Goal: Task Accomplishment & Management: Use online tool/utility

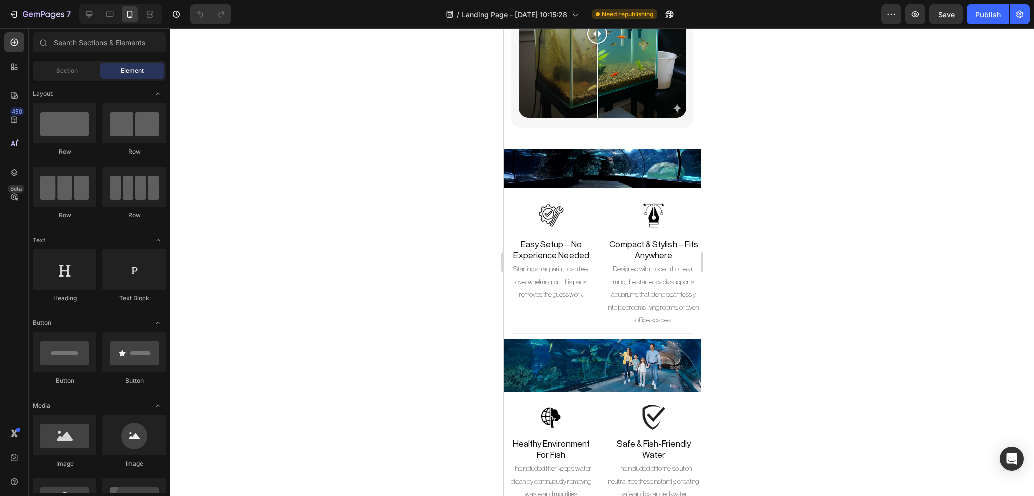
scroll to position [2297, 0]
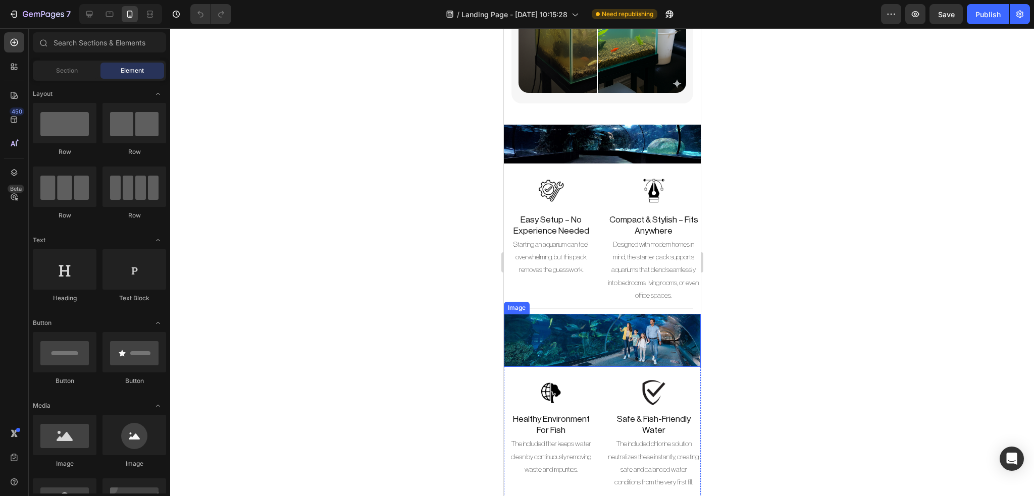
click at [621, 314] on img at bounding box center [601, 340] width 197 height 53
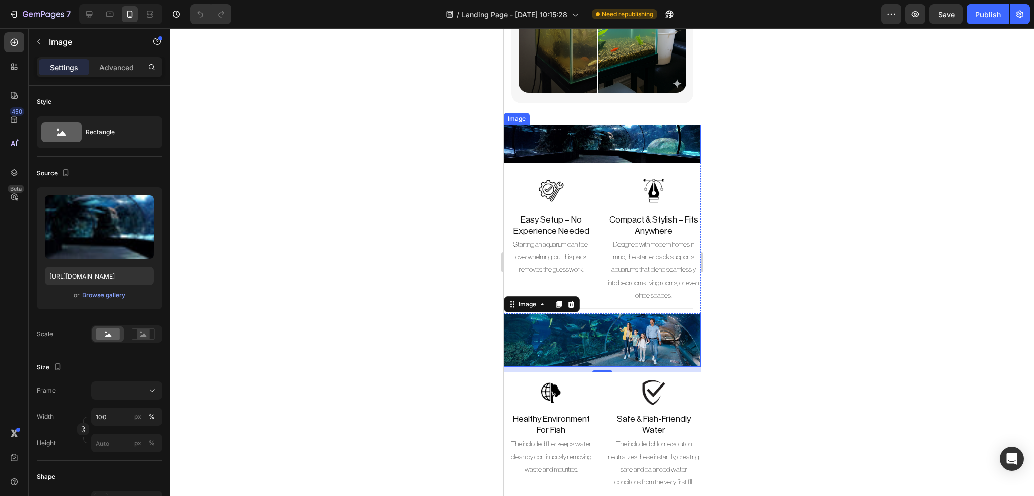
click at [664, 125] on img at bounding box center [601, 144] width 197 height 39
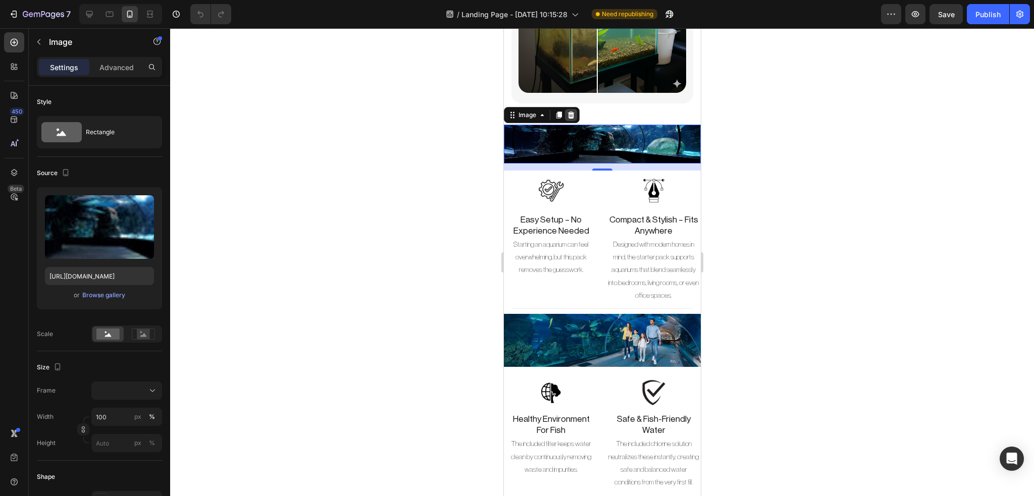
click at [571, 111] on icon at bounding box center [570, 115] width 8 height 8
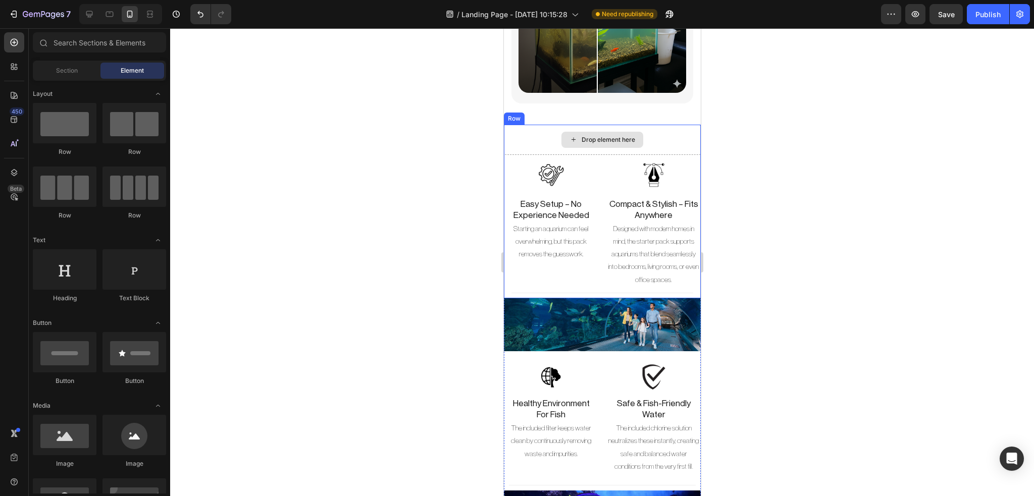
click at [624, 125] on div "Drop element here" at bounding box center [601, 140] width 197 height 30
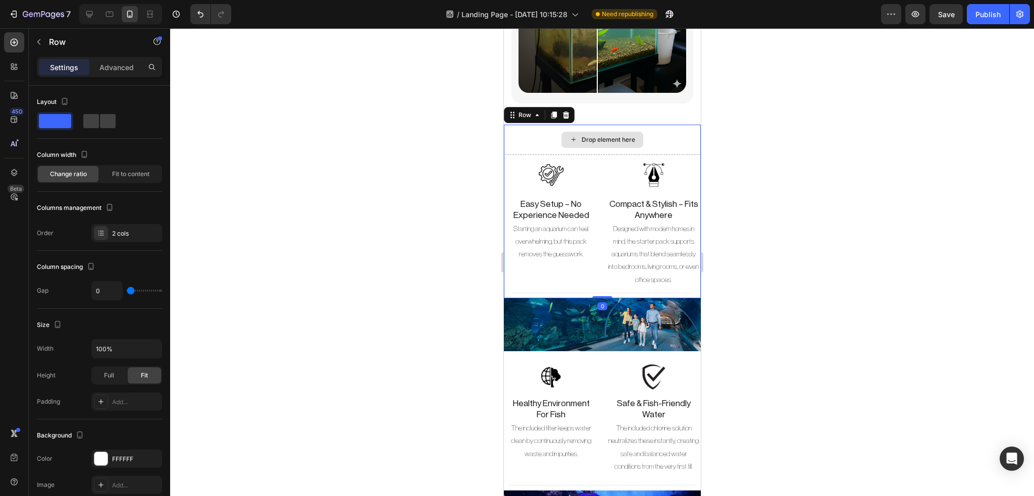
click at [645, 129] on div "Drop element here" at bounding box center [601, 140] width 197 height 30
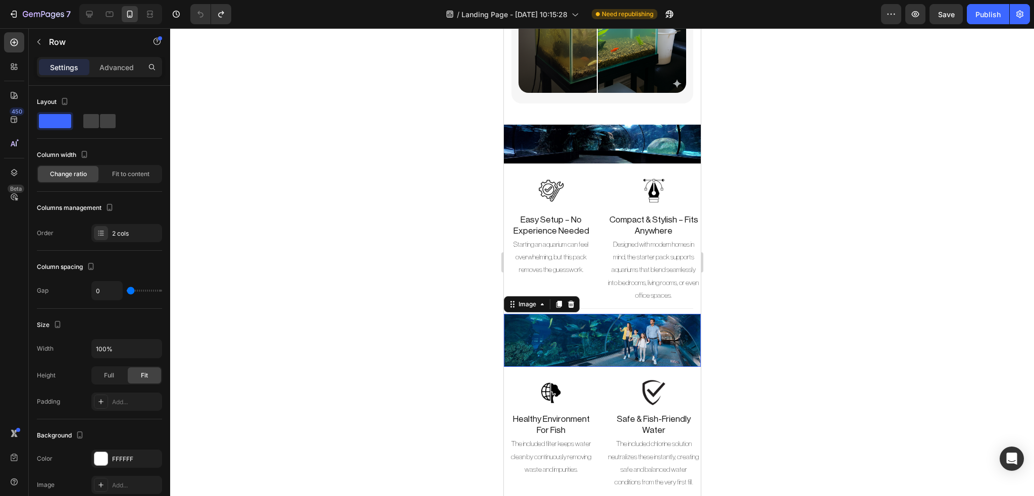
click at [534, 314] on img at bounding box center [601, 340] width 197 height 53
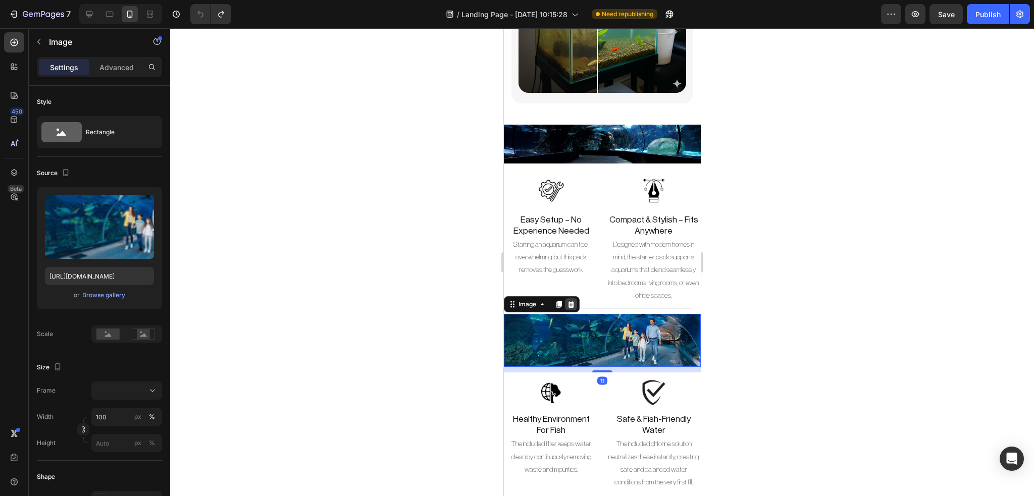
click at [569, 300] on icon at bounding box center [570, 304] width 8 height 8
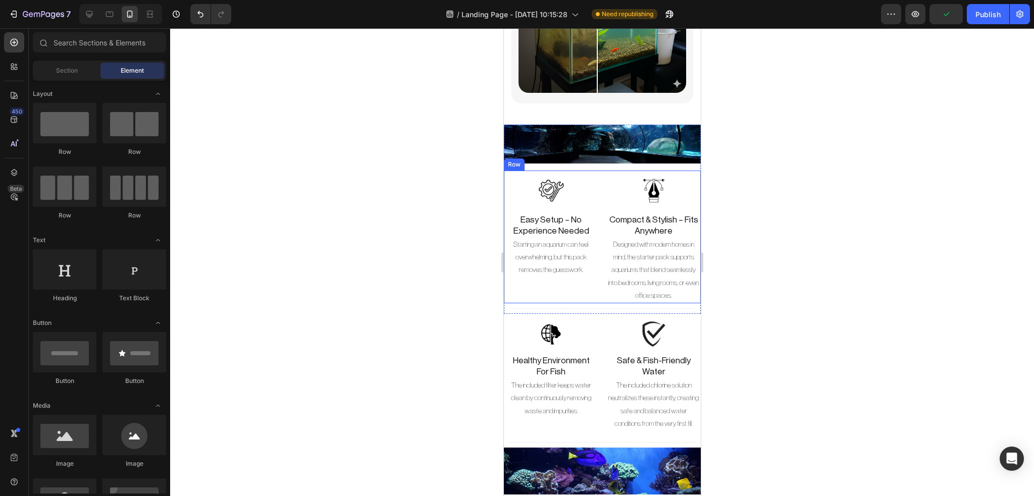
click at [592, 276] on div "Image Easy Setup – No Experience Needed Heading Starting an aquarium can feel o…" at bounding box center [550, 237] width 94 height 133
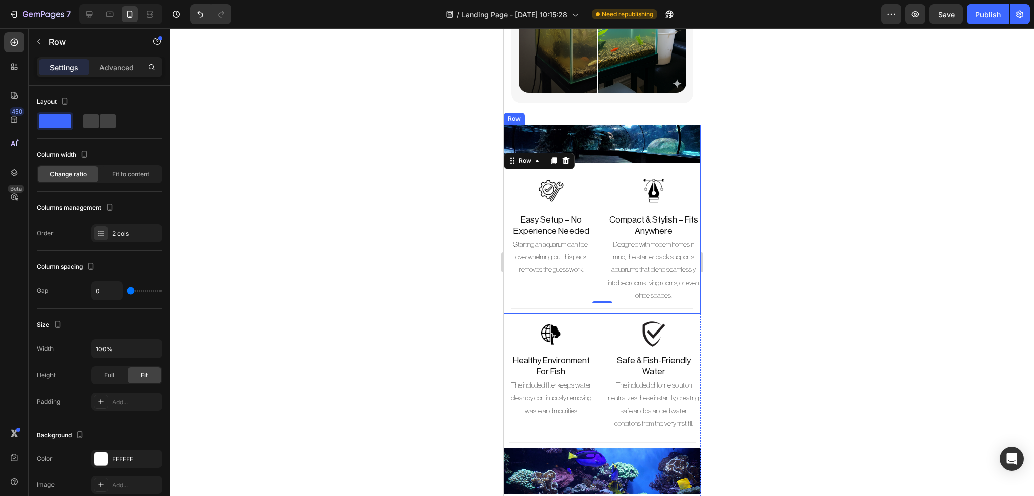
click at [660, 154] on div "Image" at bounding box center [601, 148] width 197 height 46
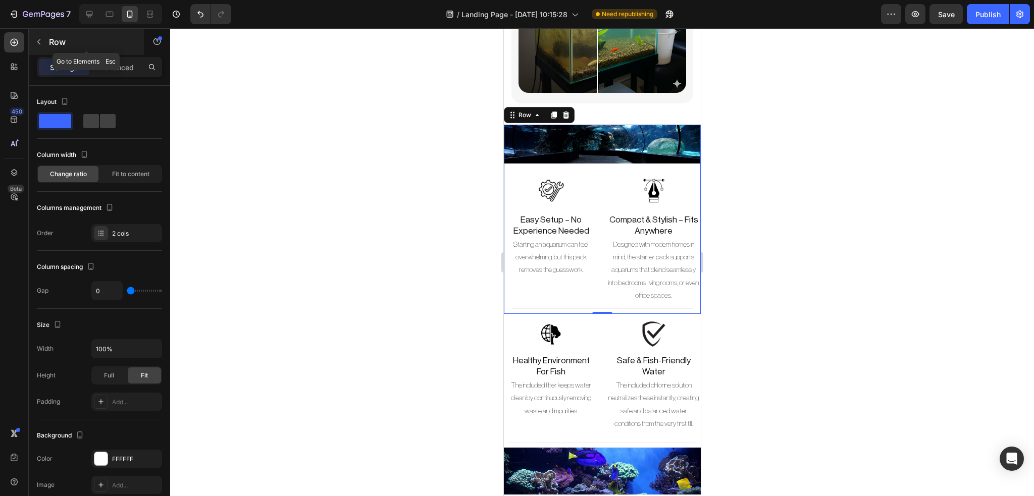
click at [41, 45] on icon "button" at bounding box center [39, 42] width 8 height 8
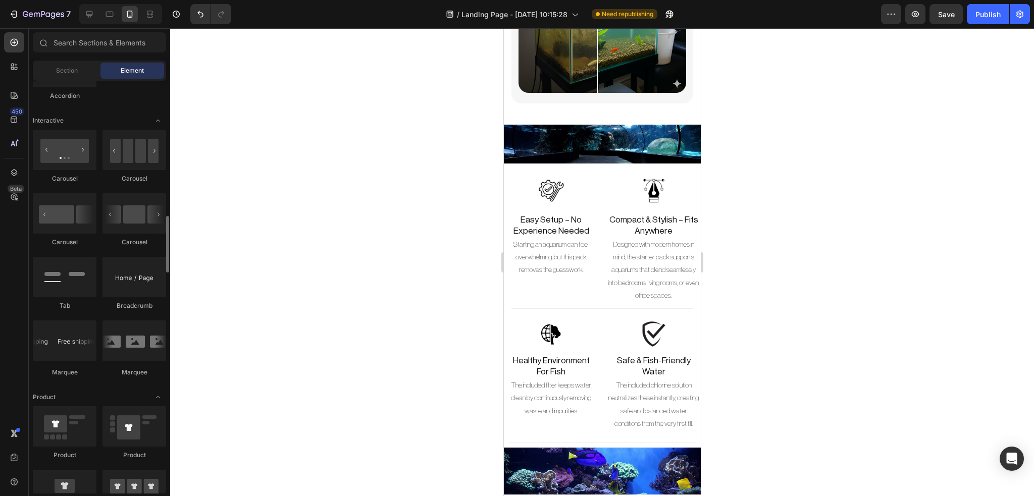
scroll to position [986, 0]
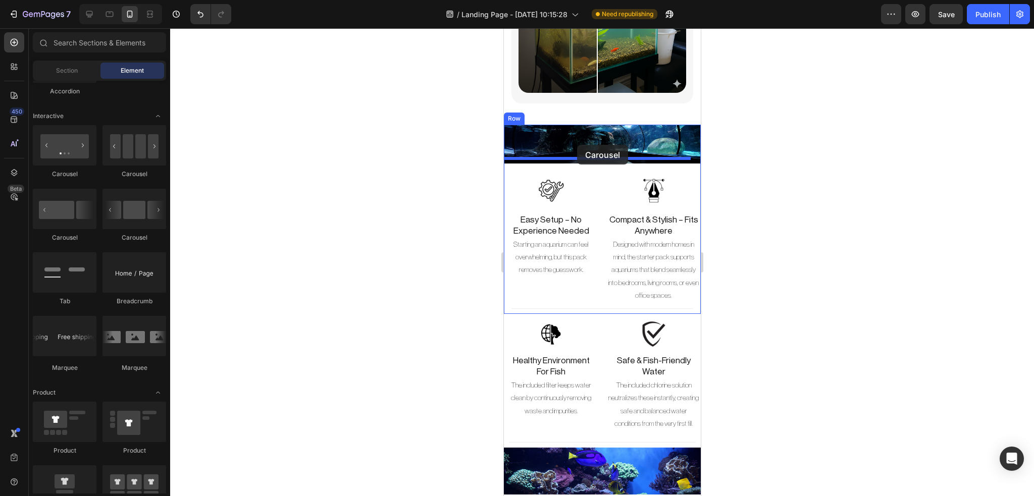
drag, startPoint x: 563, startPoint y: 239, endPoint x: 576, endPoint y: 145, distance: 95.3
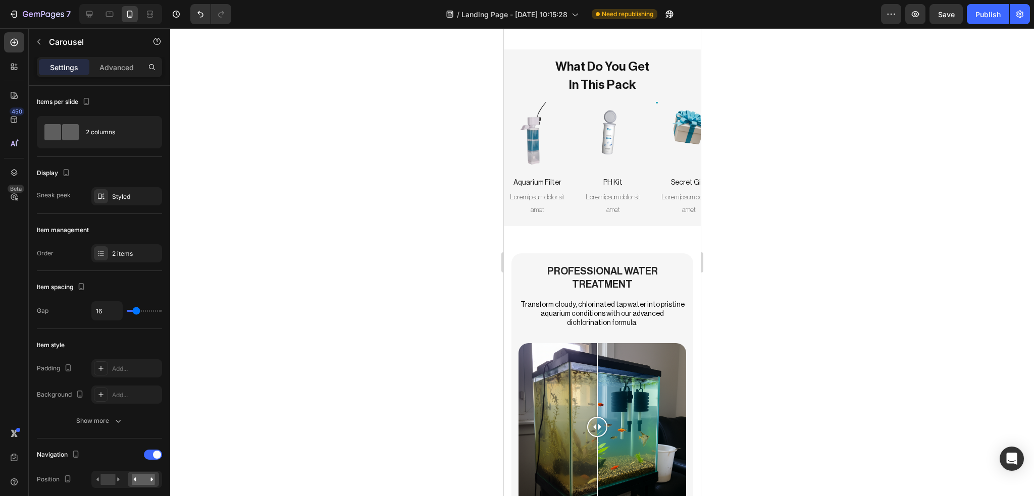
scroll to position [1826, 0]
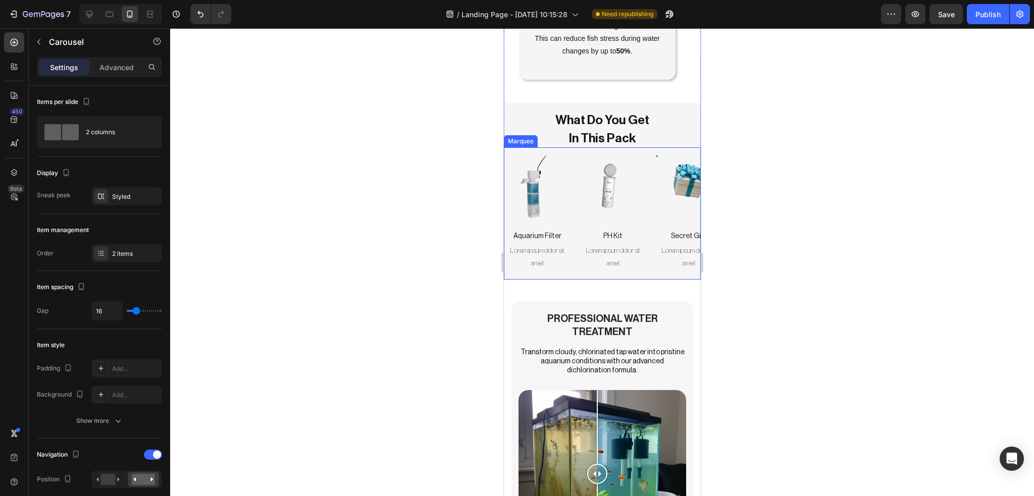
click at [656, 162] on div "Image" at bounding box center [688, 188] width 66 height 66
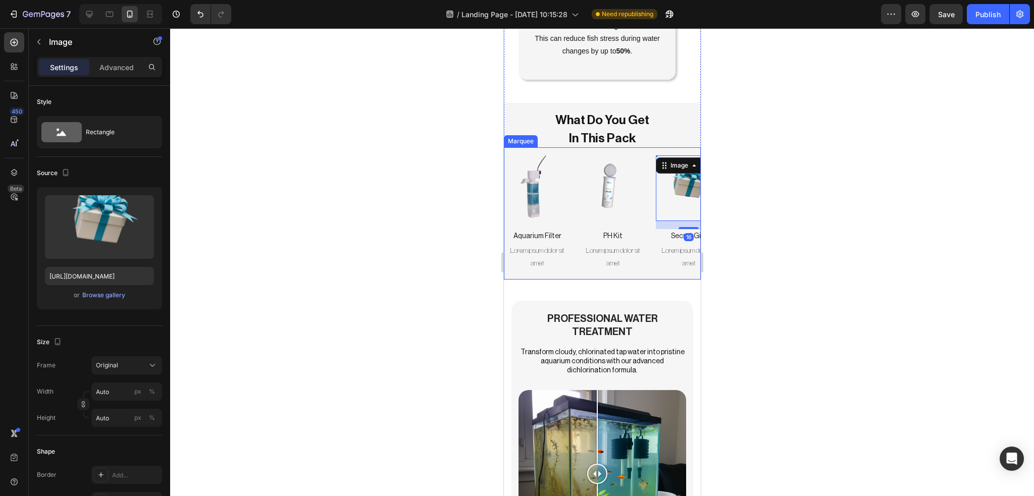
click at [636, 157] on div "Image Aquarium Filter Text Block Lorem ipsum dolor sit amet Text Block Image PH…" at bounding box center [601, 213] width 197 height 132
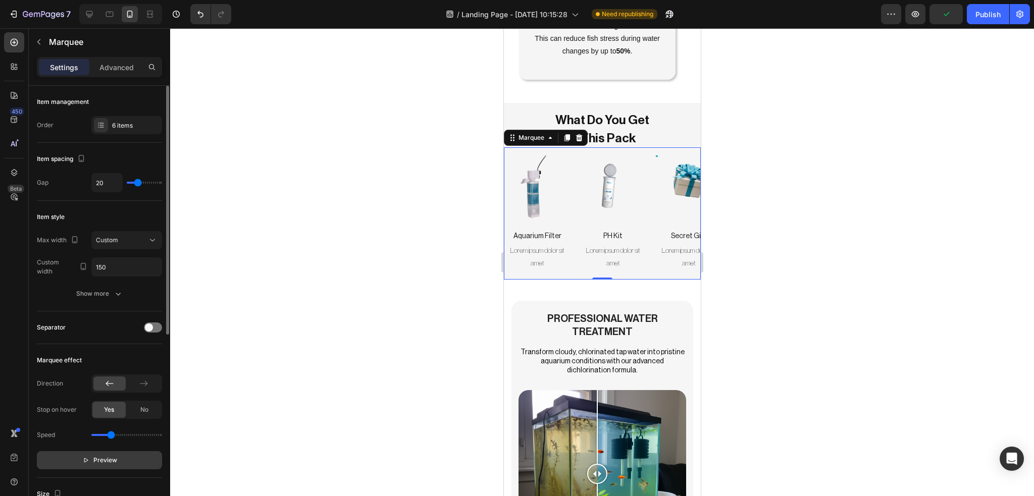
click at [110, 457] on span "Preview" at bounding box center [105, 460] width 24 height 10
click at [128, 459] on button "Pause" at bounding box center [99, 460] width 125 height 18
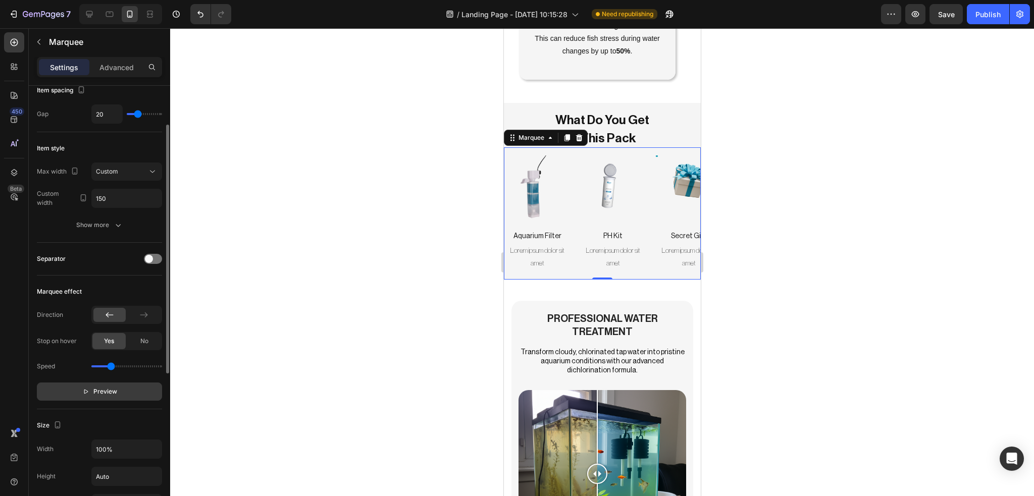
scroll to position [0, 0]
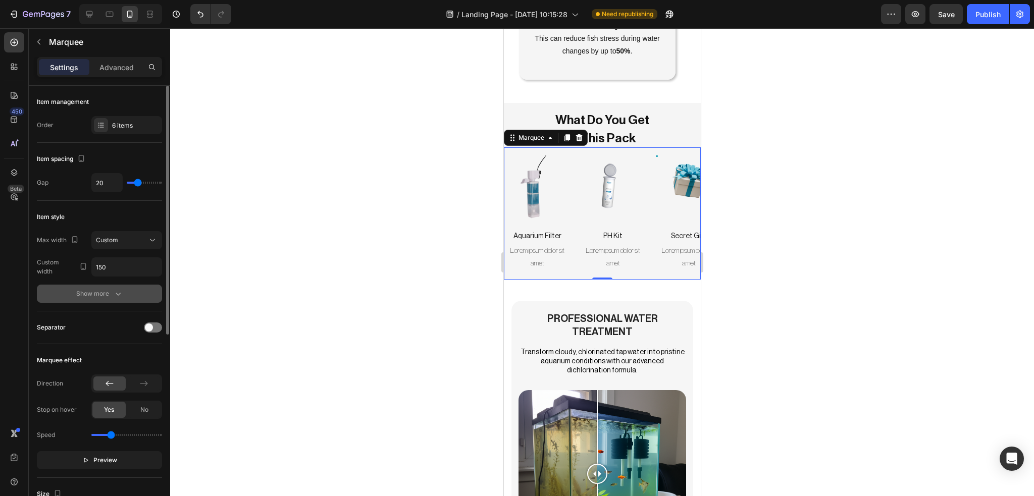
click at [130, 286] on button "Show more" at bounding box center [99, 294] width 125 height 18
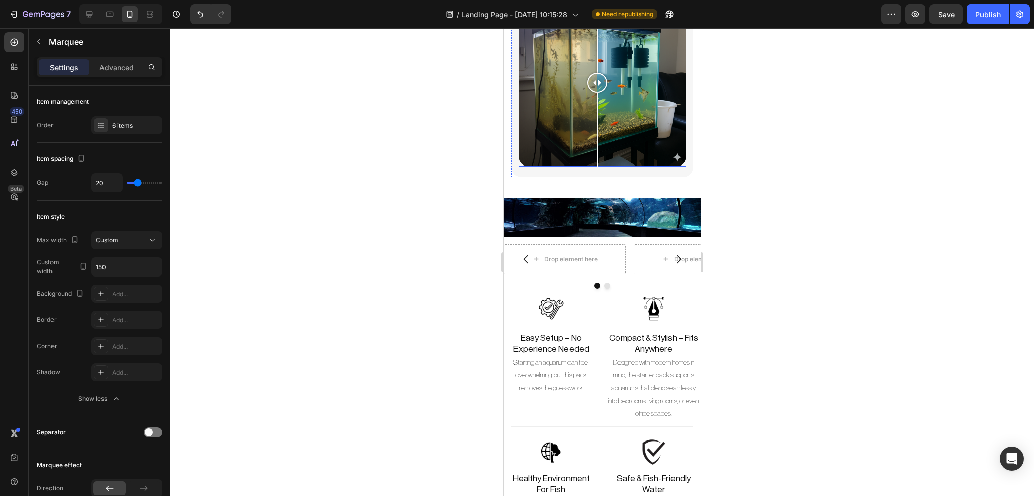
scroll to position [2247, 0]
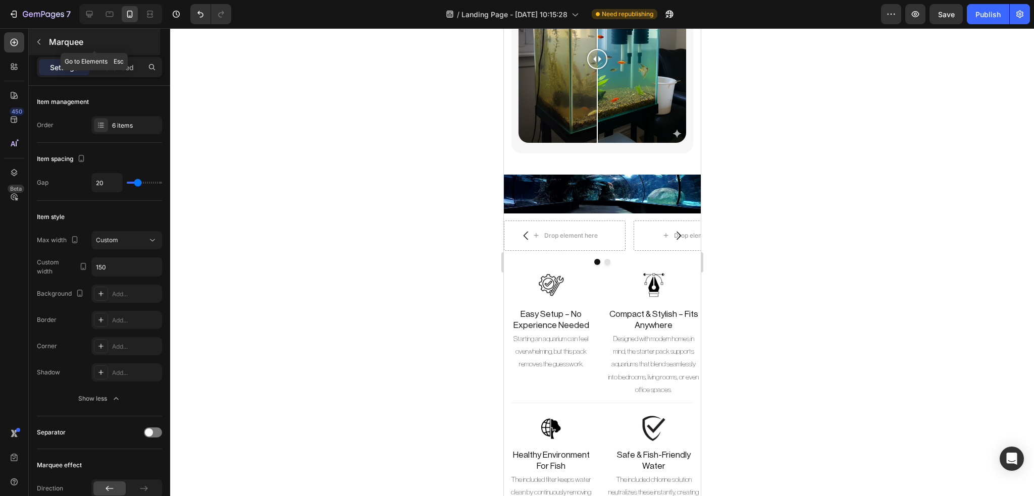
click at [40, 45] on icon "button" at bounding box center [39, 42] width 8 height 8
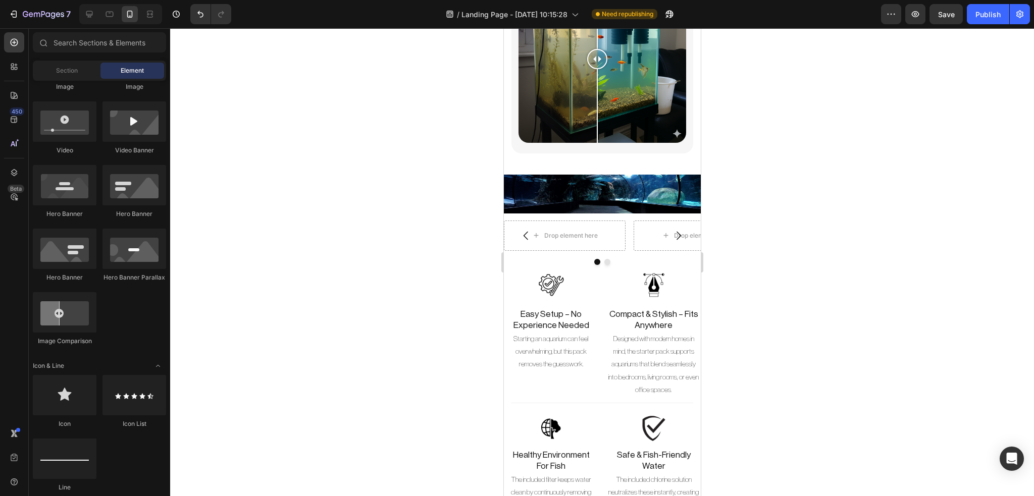
scroll to position [234, 0]
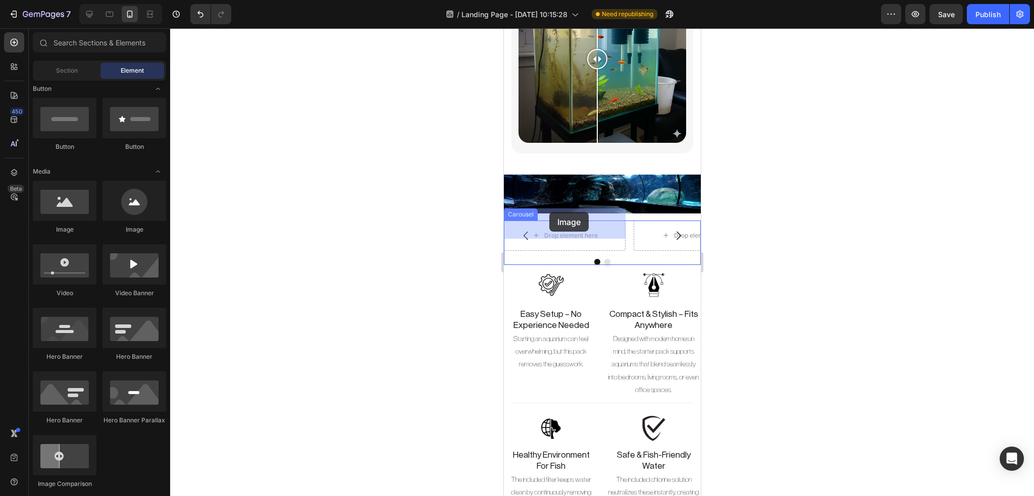
drag, startPoint x: 641, startPoint y: 239, endPoint x: 549, endPoint y: 212, distance: 96.3
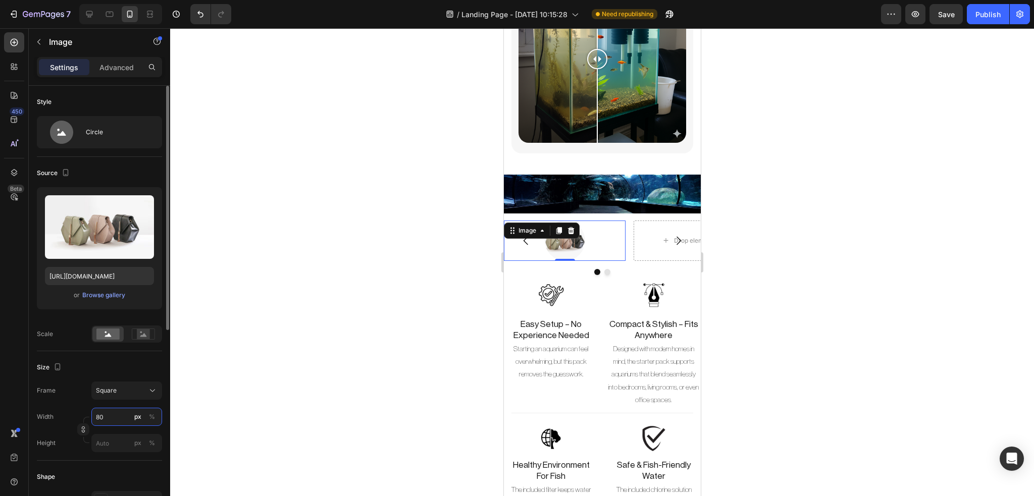
click at [106, 417] on input "80" at bounding box center [126, 417] width 71 height 18
type input "1"
type input "10"
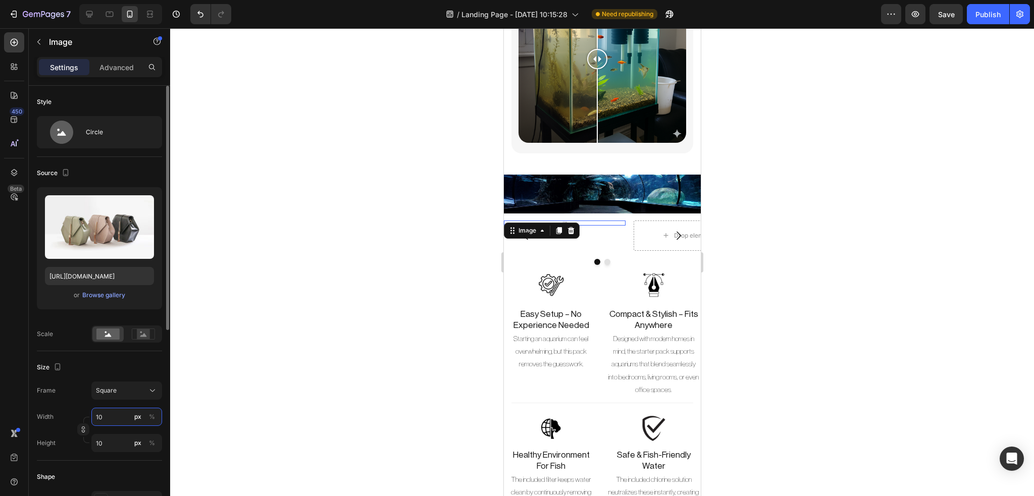
type input "100"
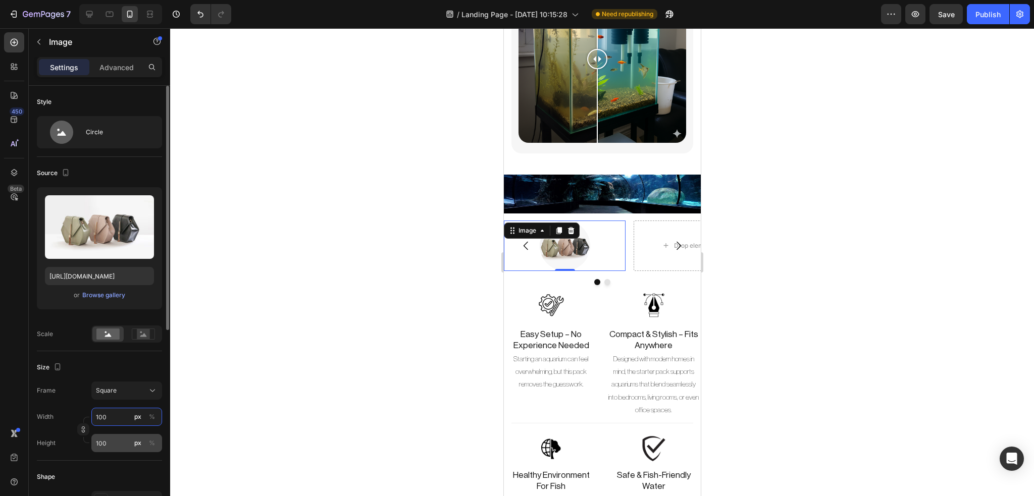
type input "100"
click at [105, 445] on input "100" at bounding box center [126, 443] width 71 height 18
click at [115, 416] on input "100" at bounding box center [126, 417] width 71 height 18
click at [152, 419] on div "%" at bounding box center [152, 416] width 6 height 9
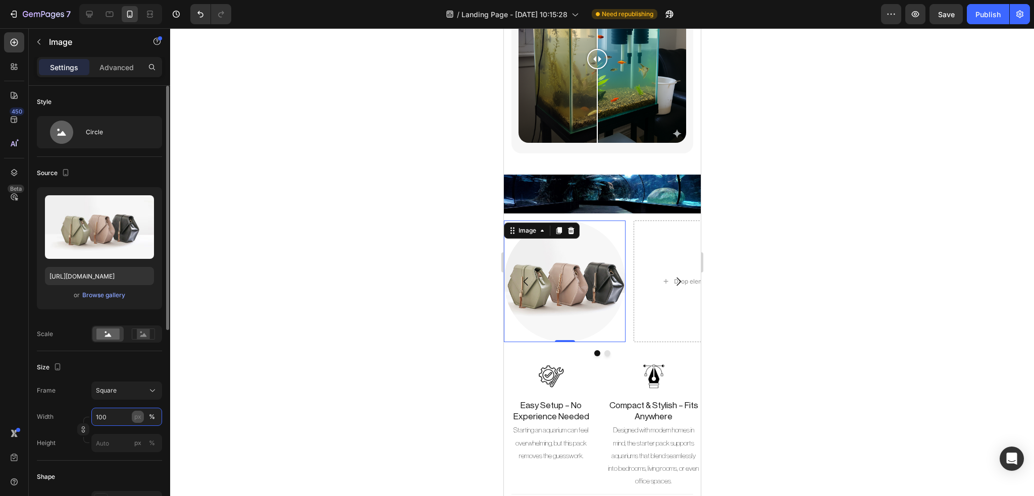
type input "10"
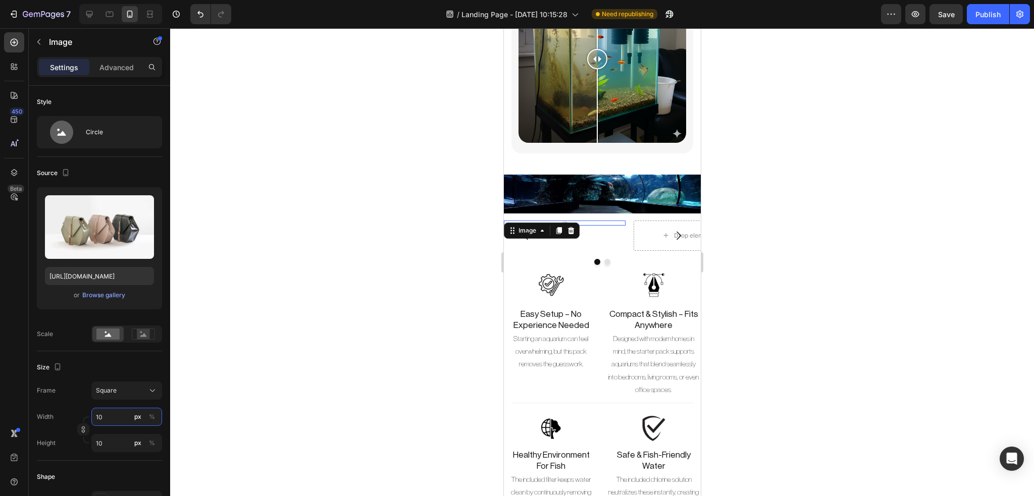
type input "100"
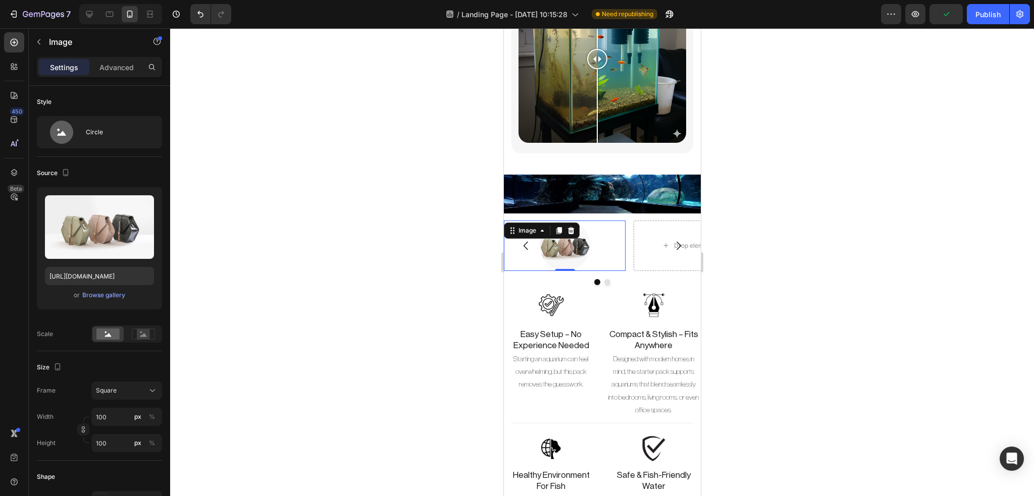
click at [574, 241] on img at bounding box center [564, 246] width 50 height 50
click at [39, 46] on button "button" at bounding box center [39, 42] width 16 height 16
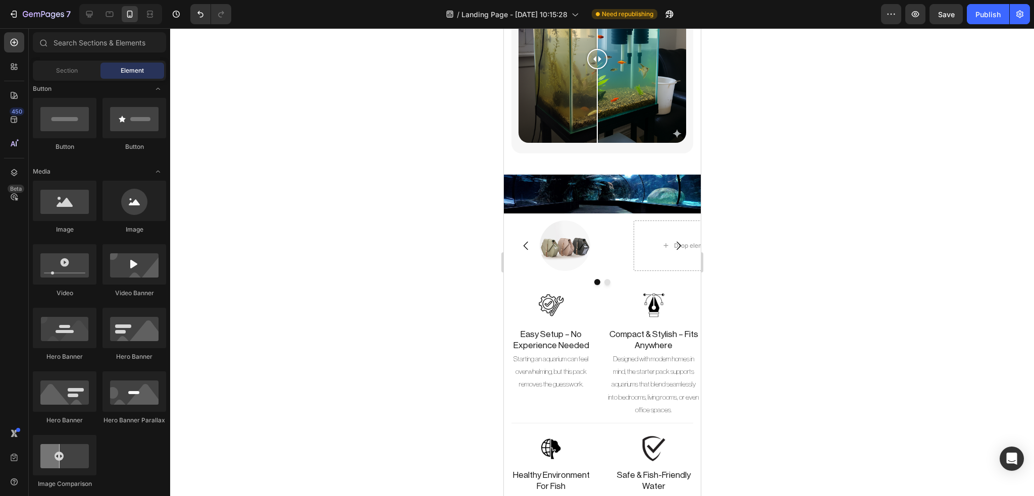
scroll to position [64, 0]
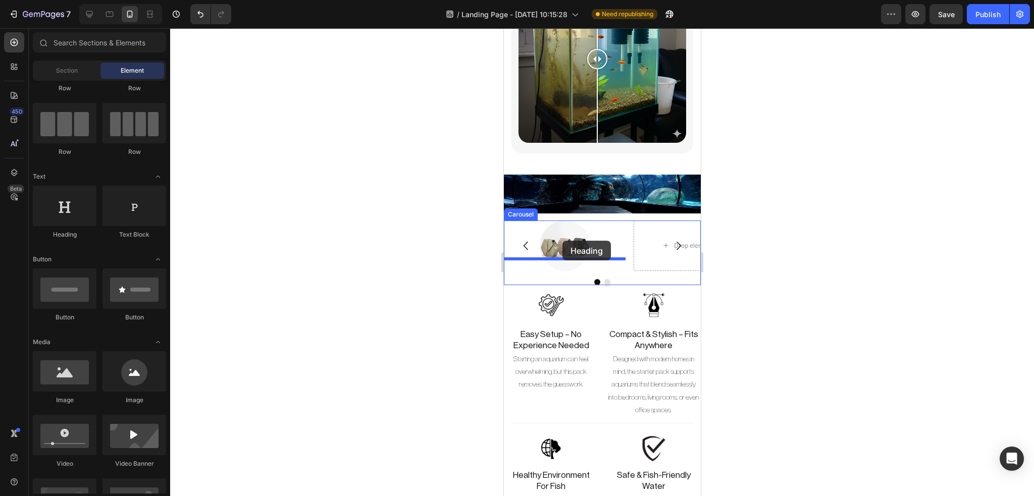
drag, startPoint x: 560, startPoint y: 290, endPoint x: 562, endPoint y: 241, distance: 49.0
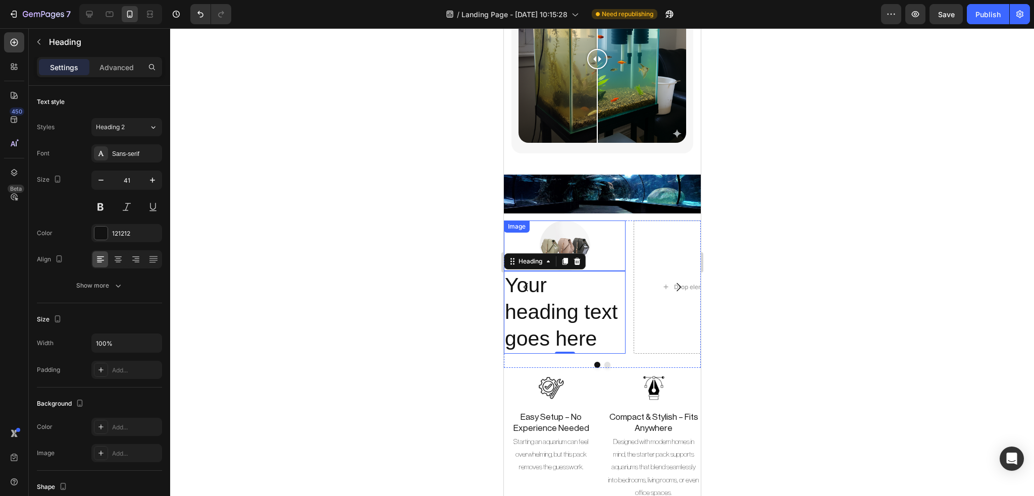
click at [611, 243] on div at bounding box center [564, 246] width 122 height 50
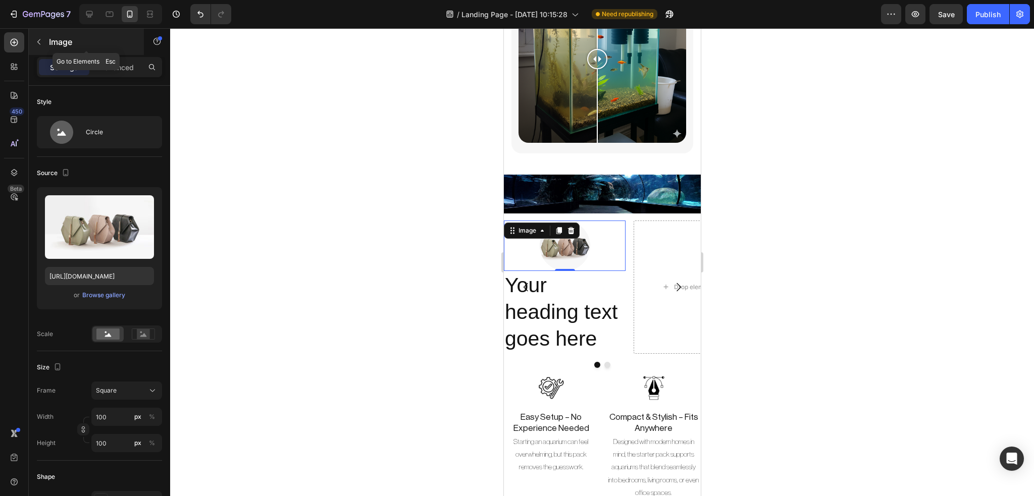
click at [42, 42] on icon "button" at bounding box center [39, 42] width 8 height 8
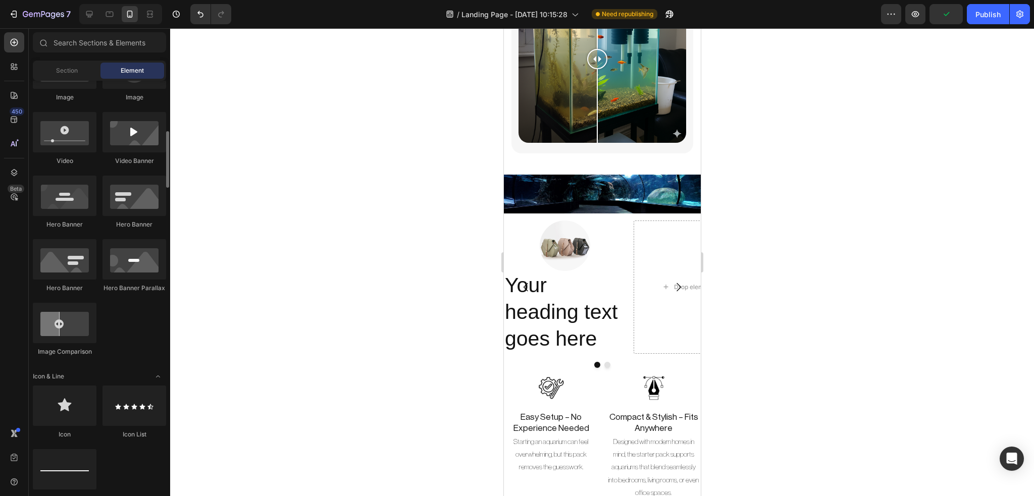
scroll to position [370, 0]
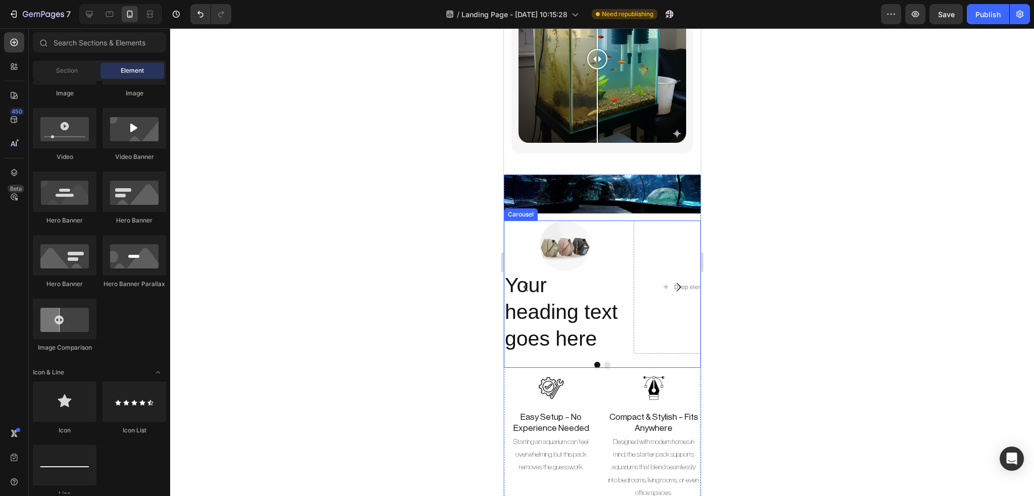
click at [627, 227] on div "Image Your heading text goes here Heading Drop element here" at bounding box center [601, 287] width 197 height 133
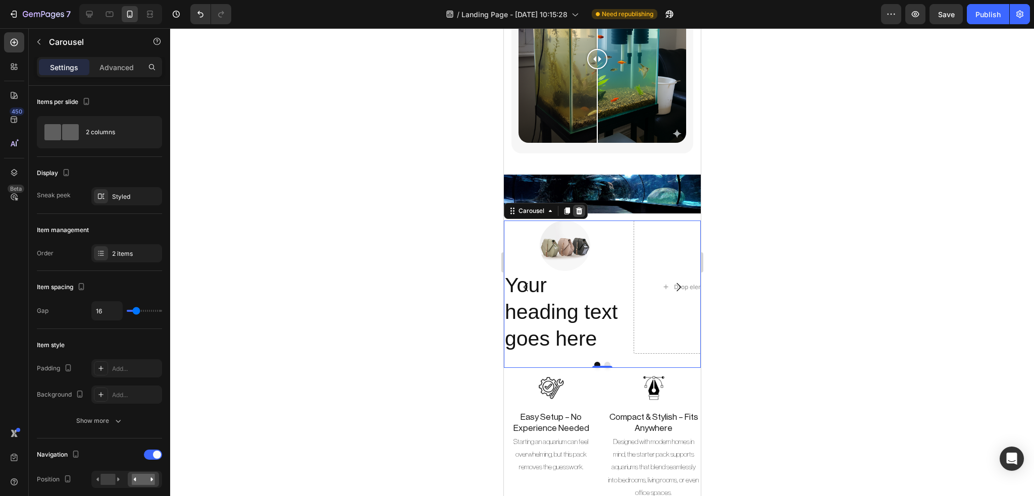
click at [579, 205] on div at bounding box center [578, 211] width 12 height 12
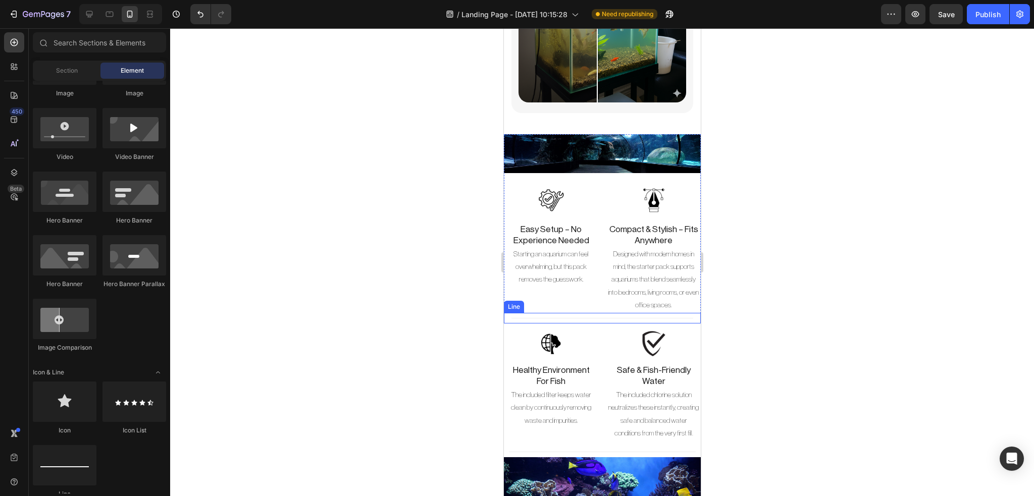
scroll to position [2418, 0]
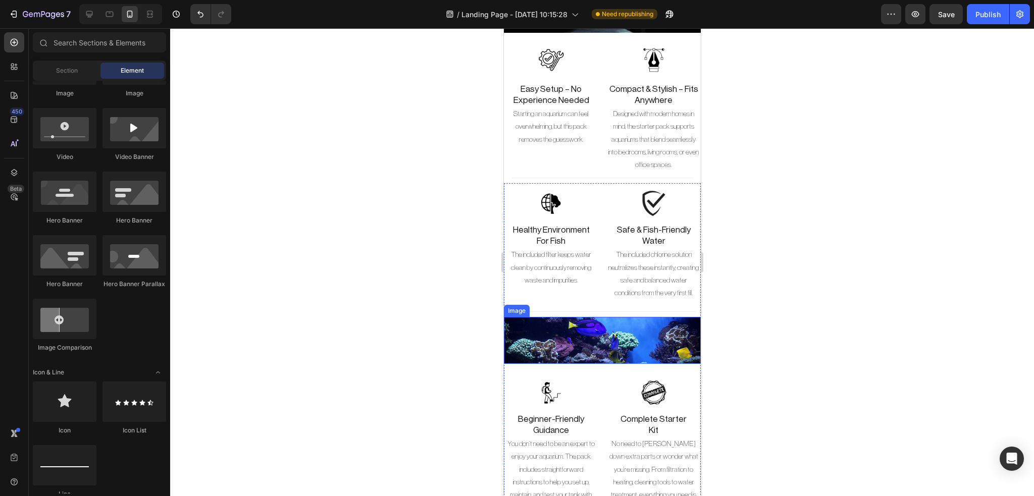
click at [635, 340] on img at bounding box center [601, 340] width 197 height 47
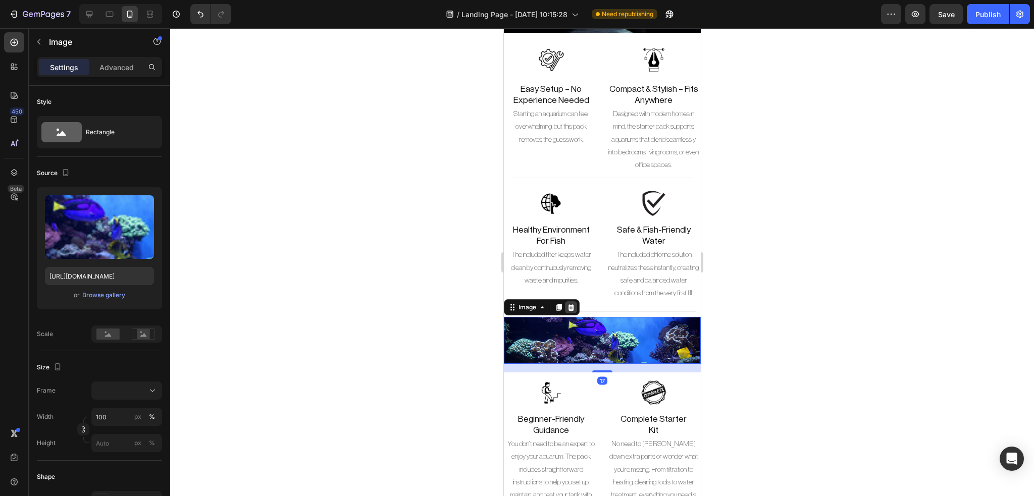
click at [570, 311] on icon at bounding box center [570, 307] width 8 height 8
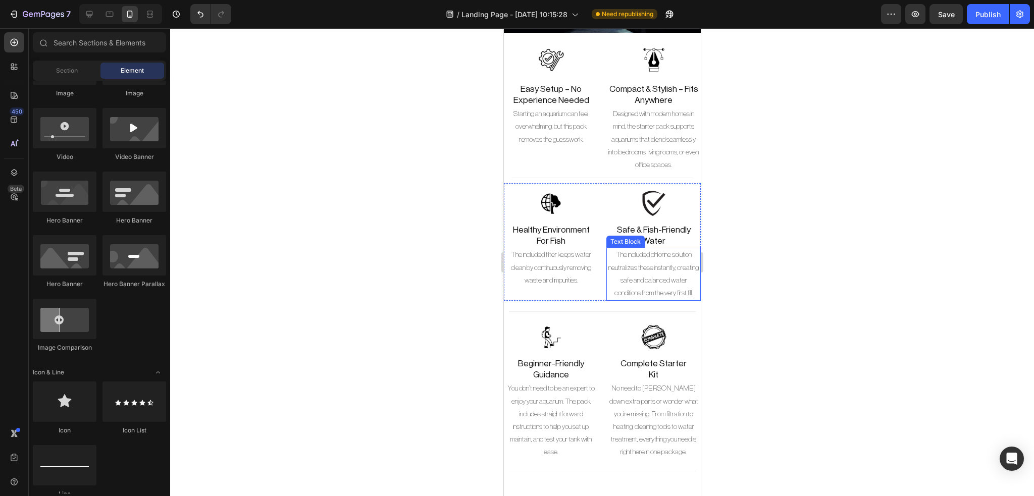
scroll to position [2233, 0]
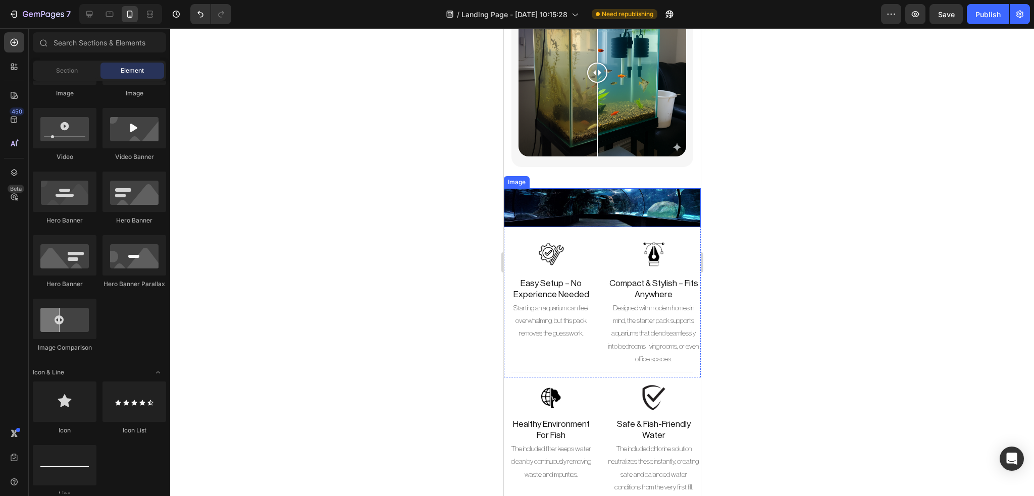
click at [618, 197] on img at bounding box center [601, 207] width 197 height 39
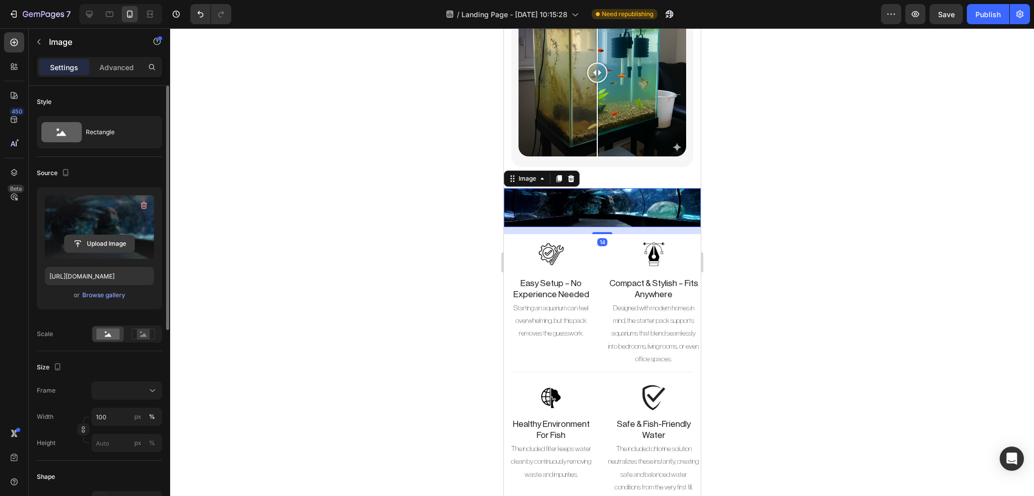
click at [111, 247] on input "file" at bounding box center [100, 243] width 70 height 17
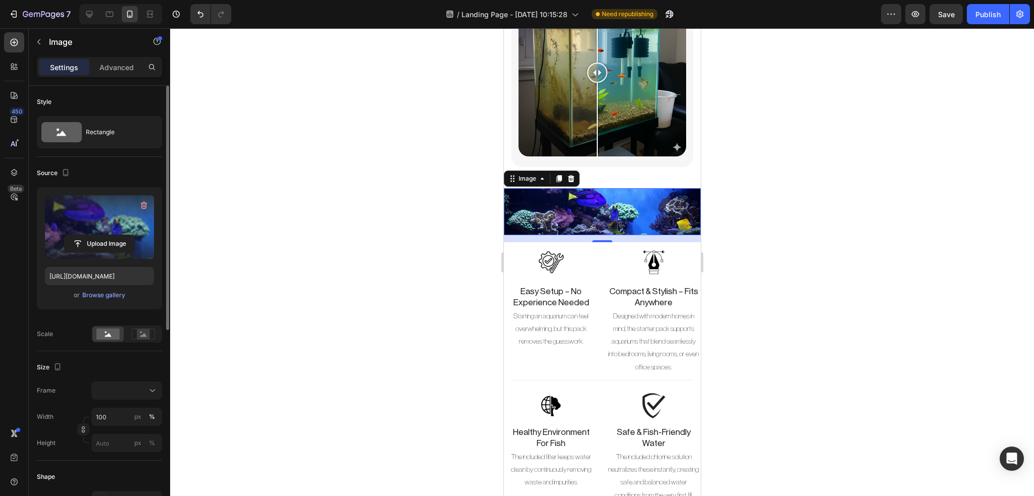
type input "[URL][DOMAIN_NAME]"
click at [914, 392] on div at bounding box center [602, 262] width 864 height 468
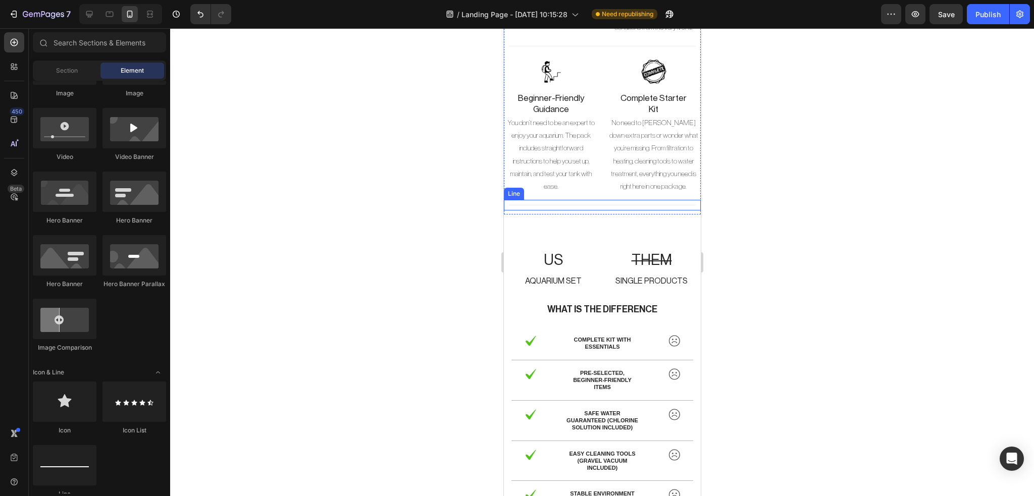
scroll to position [2695, 0]
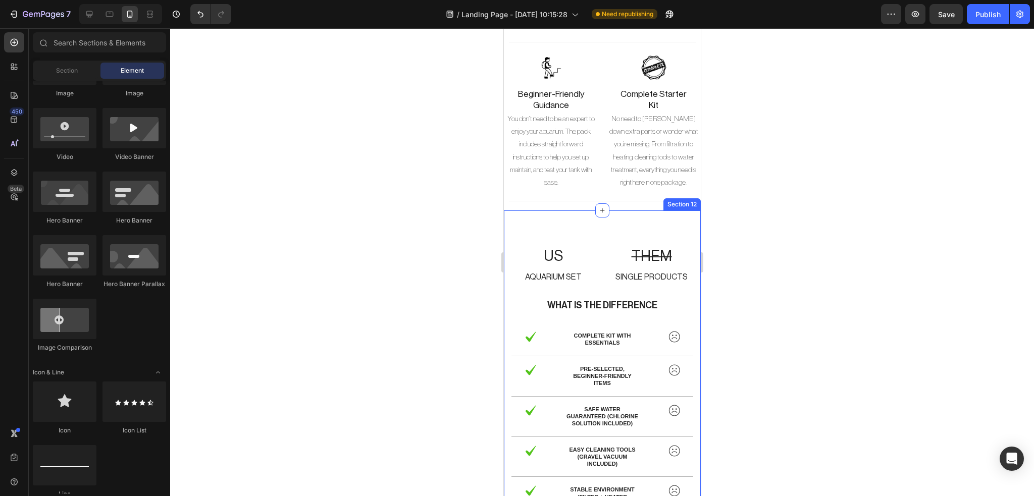
click at [599, 245] on div "US Text Block Aquarium Set Text Block THEM Text Block Single Products Text Bloc…" at bounding box center [601, 405] width 197 height 391
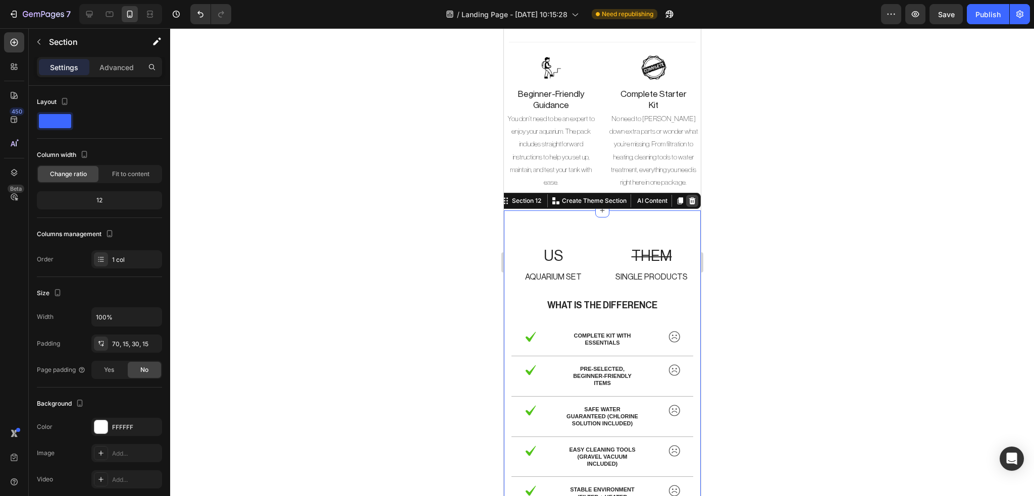
click at [685, 207] on div at bounding box center [691, 201] width 12 height 12
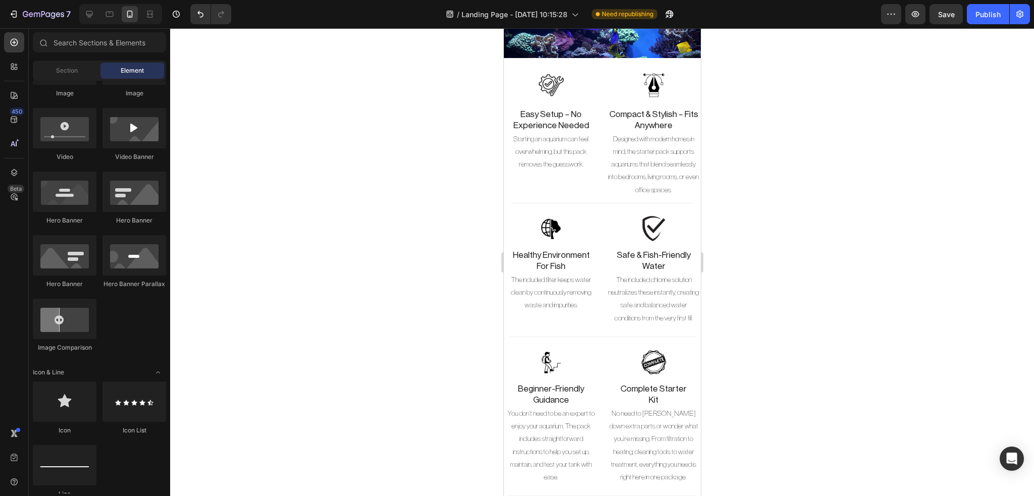
scroll to position [2355, 0]
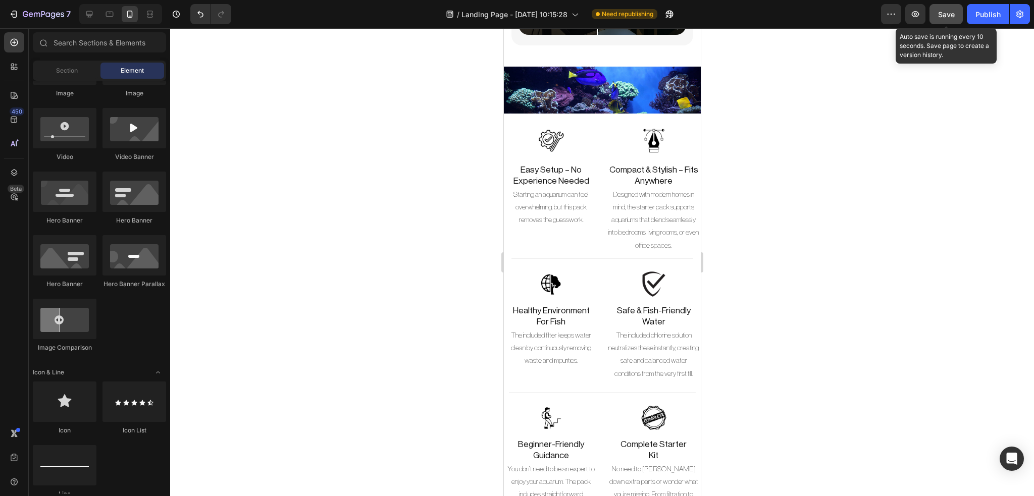
click at [943, 24] on button "Save" at bounding box center [945, 14] width 33 height 20
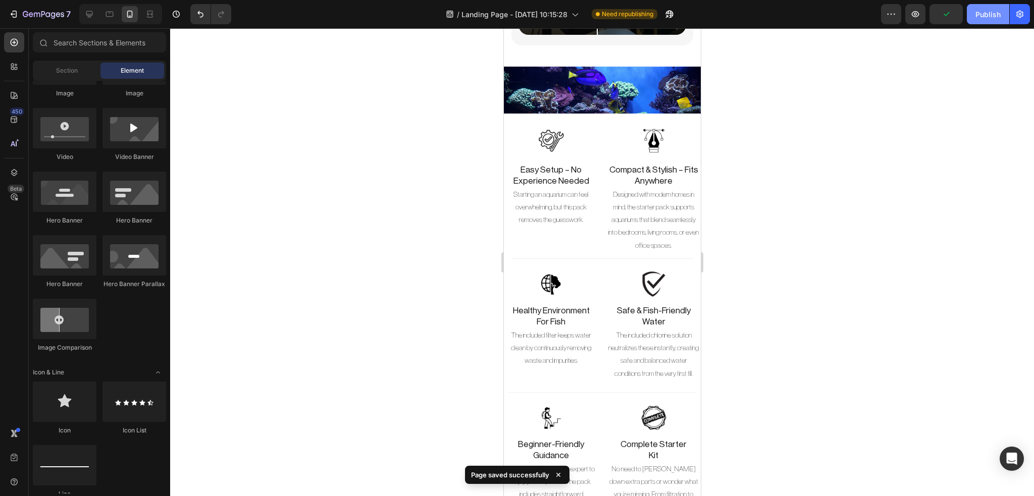
click at [982, 19] on button "Publish" at bounding box center [988, 14] width 42 height 20
